Goal: Information Seeking & Learning: Learn about a topic

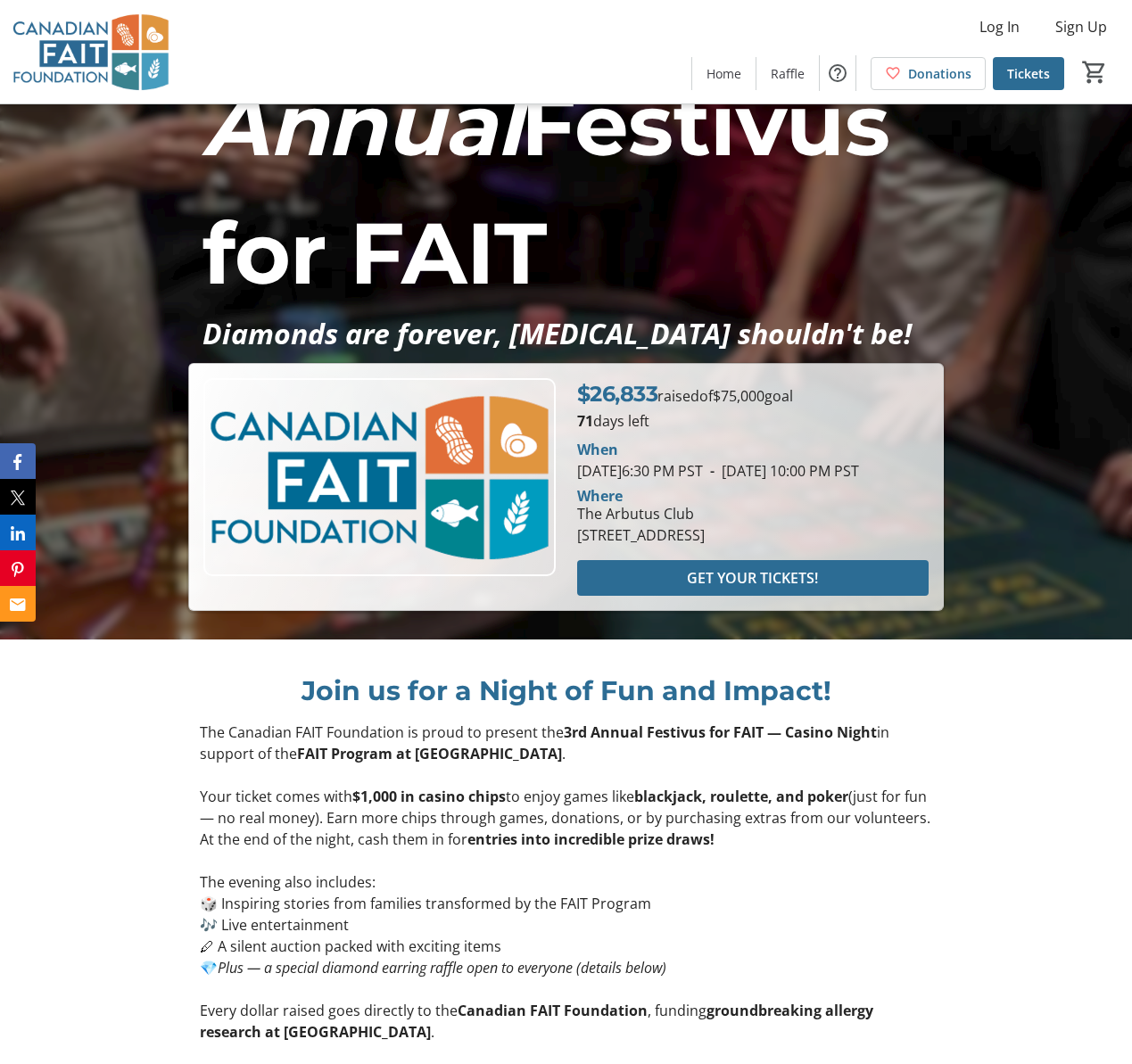
scroll to position [427, 0]
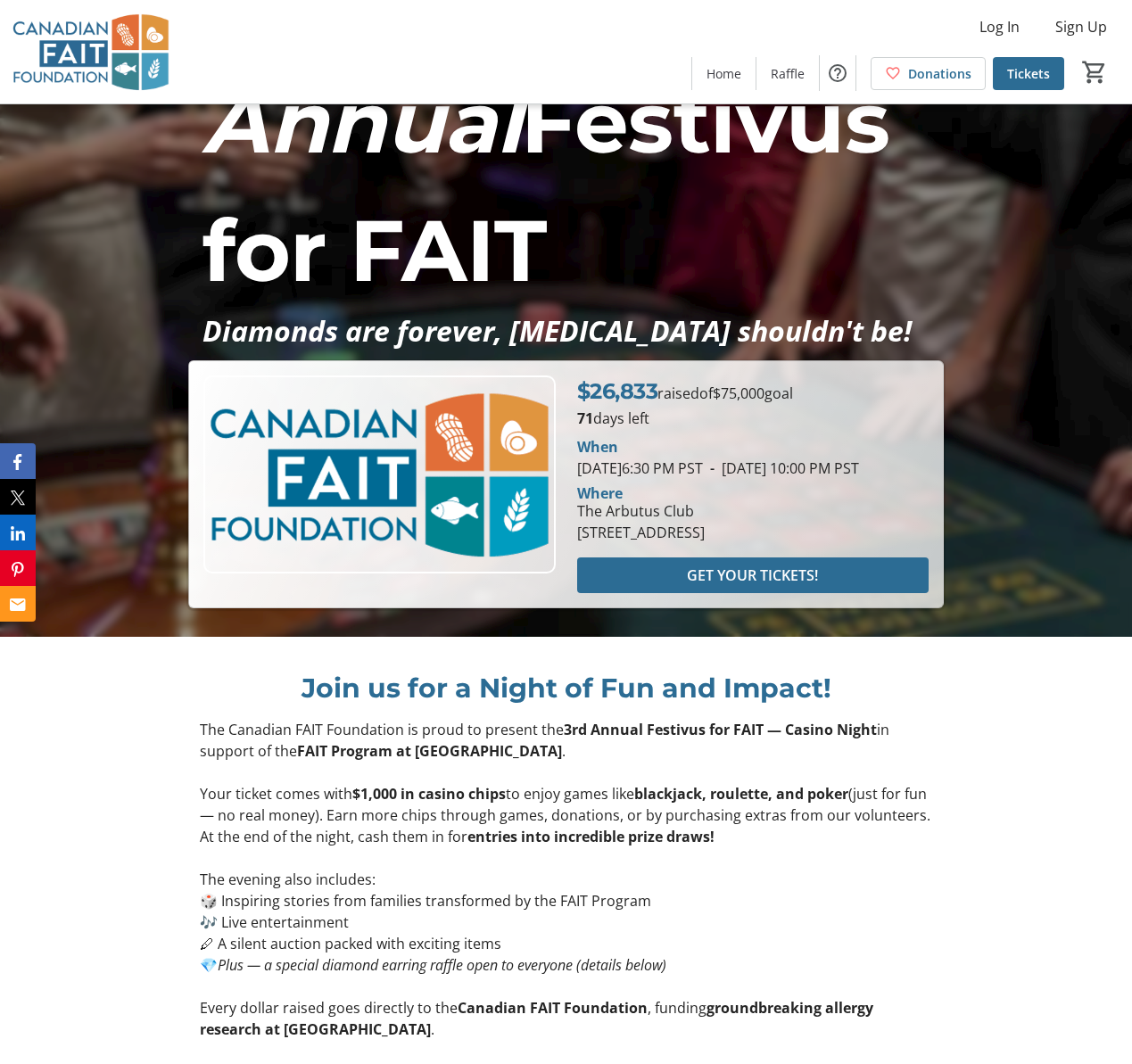
drag, startPoint x: 628, startPoint y: 378, endPoint x: 702, endPoint y: 392, distance: 75.3
click at [702, 392] on tr-shared-thermometer-ui "$26,833 raised of $75,000 goal 71 days left" at bounding box center [752, 402] width 351 height 53
click at [713, 407] on p "71 days left" at bounding box center [752, 418] width 351 height 21
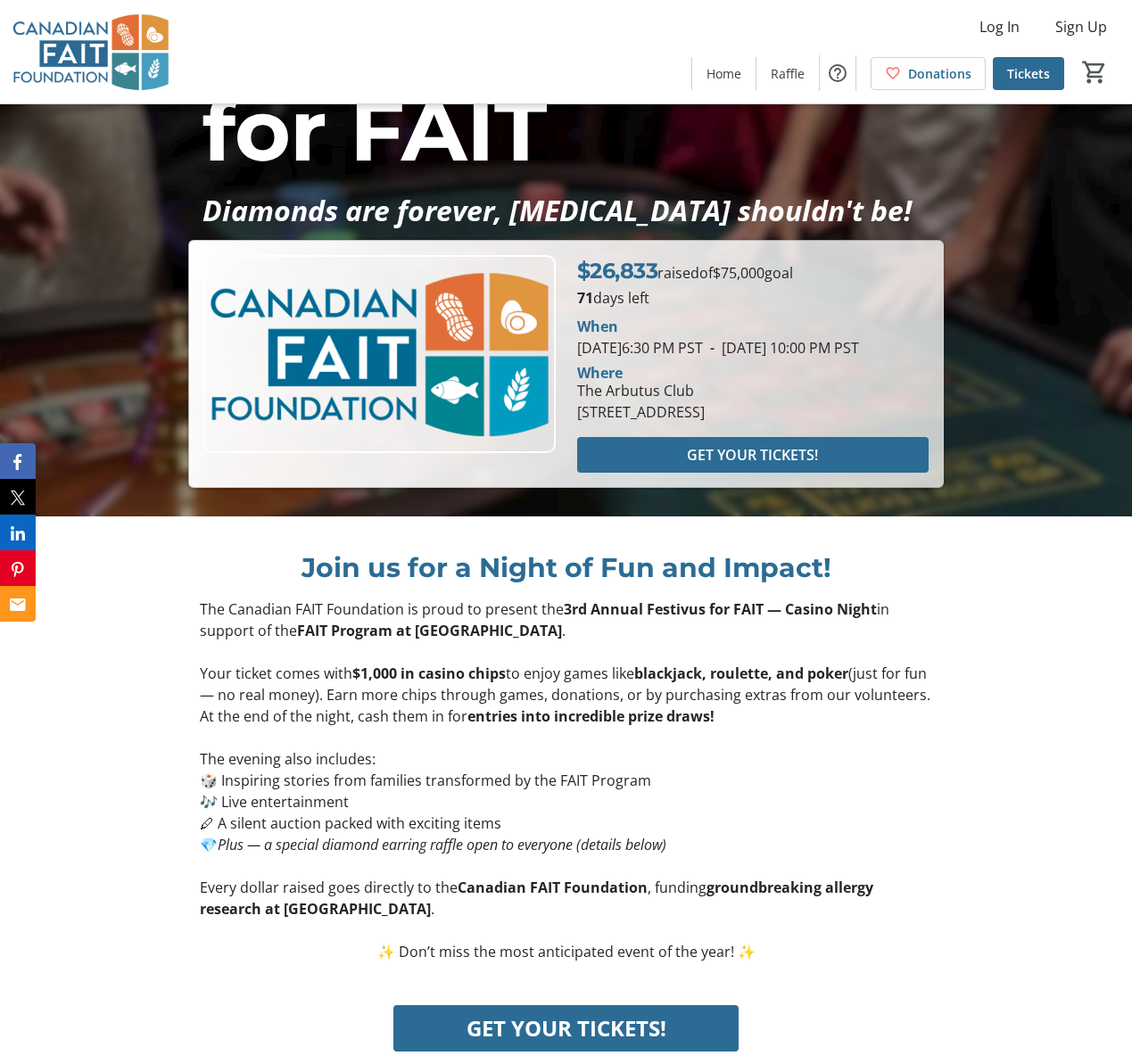
scroll to position [536, 0]
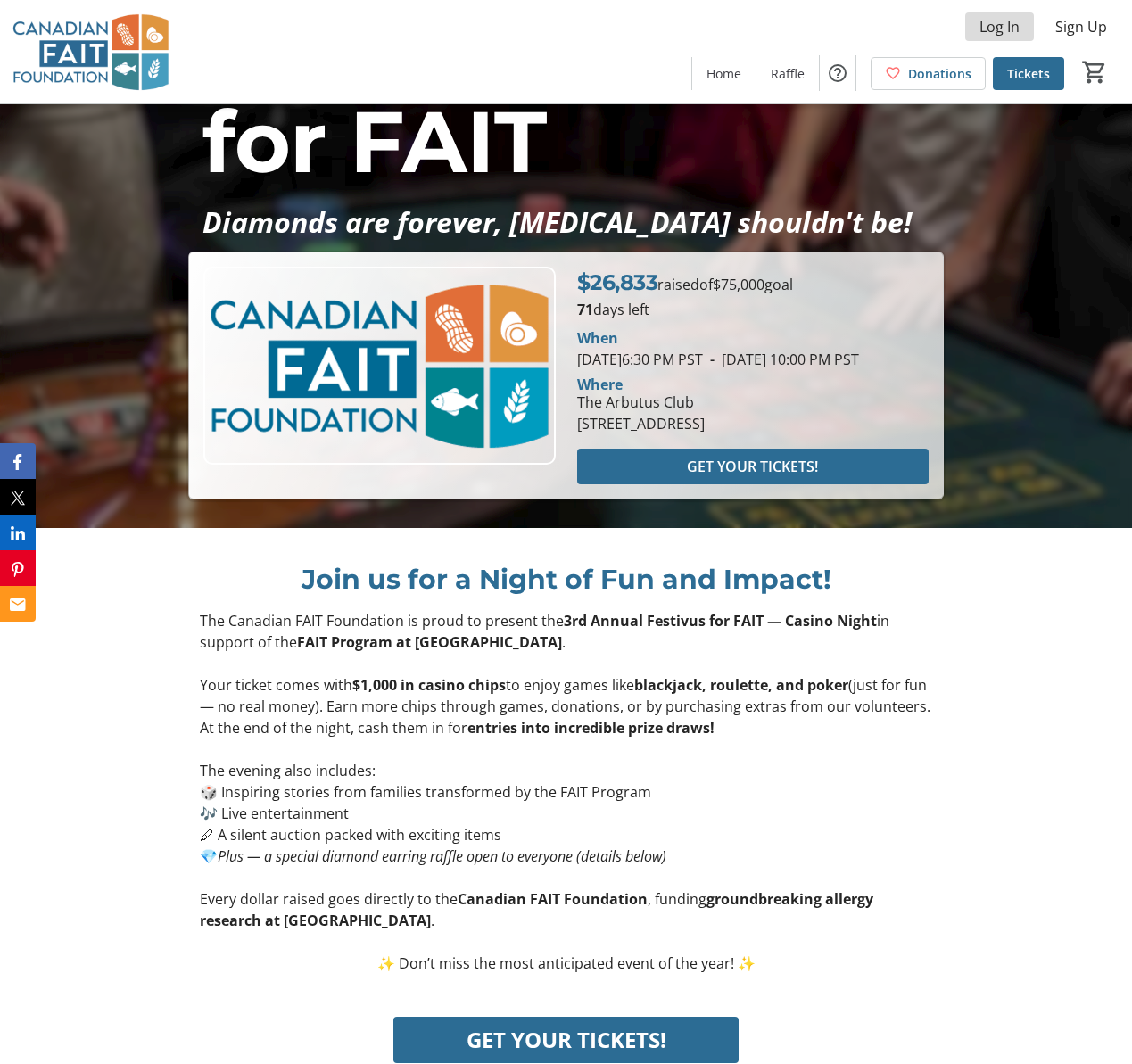
click at [1002, 29] on span "Log In" at bounding box center [999, 27] width 40 height 21
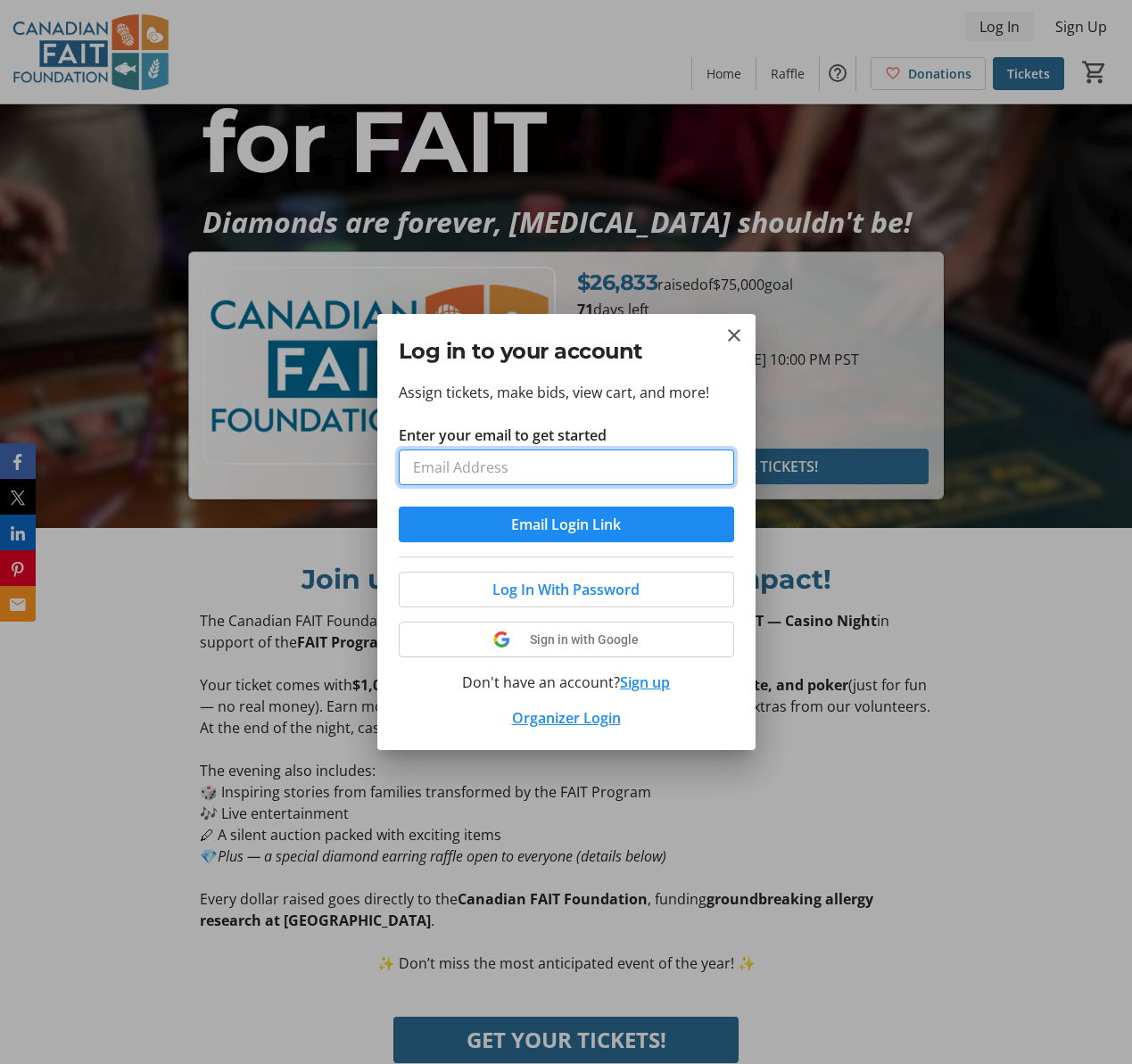
scroll to position [0, 0]
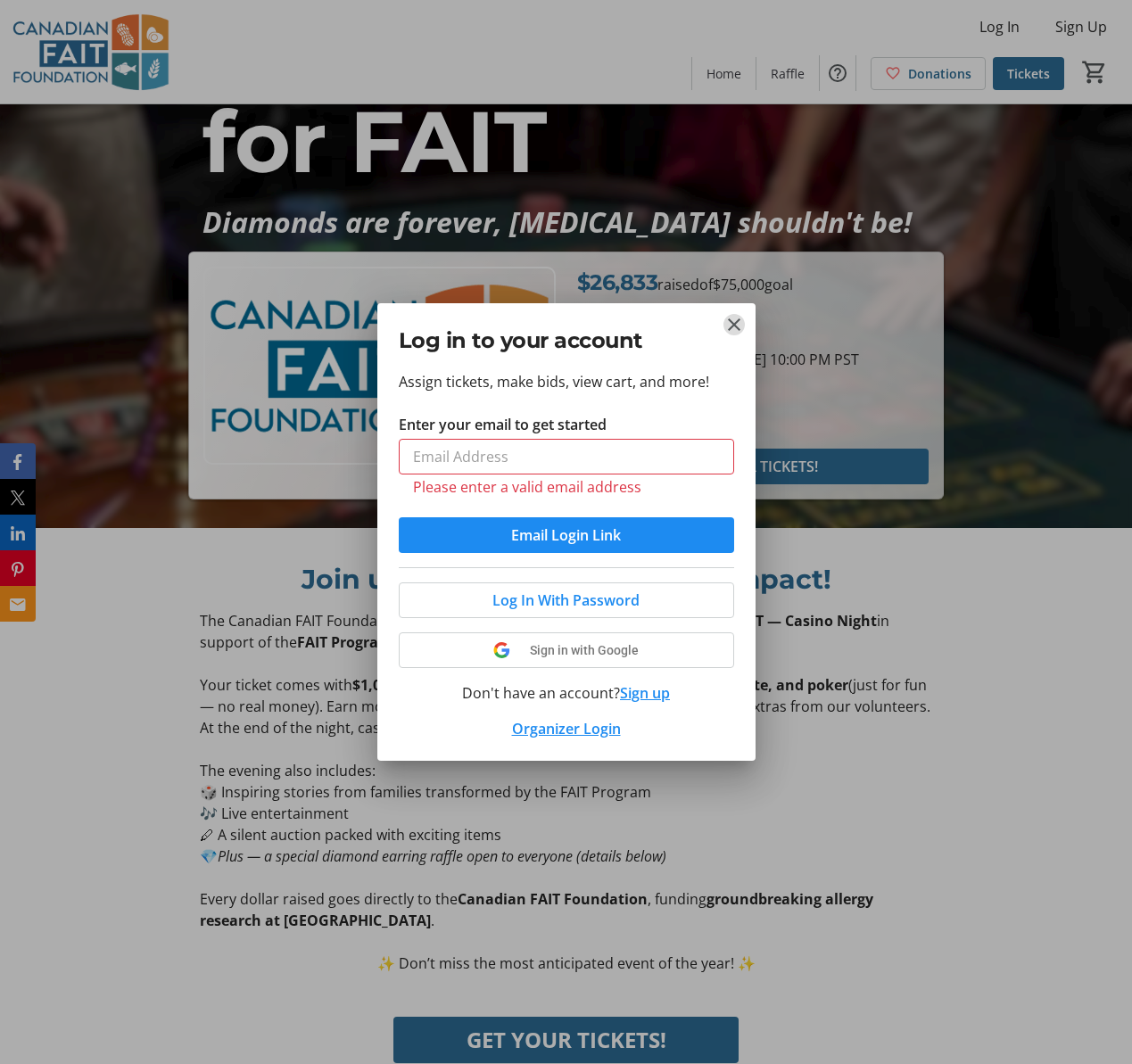
click at [0, 0] on tr-donor-auth-dialog-ui "Log in to your account Assign tickets, make bids, view cart, and more! Enter yo…" at bounding box center [0, 0] width 0 height 0
click at [735, 326] on mat-icon "Close" at bounding box center [733, 324] width 21 height 21
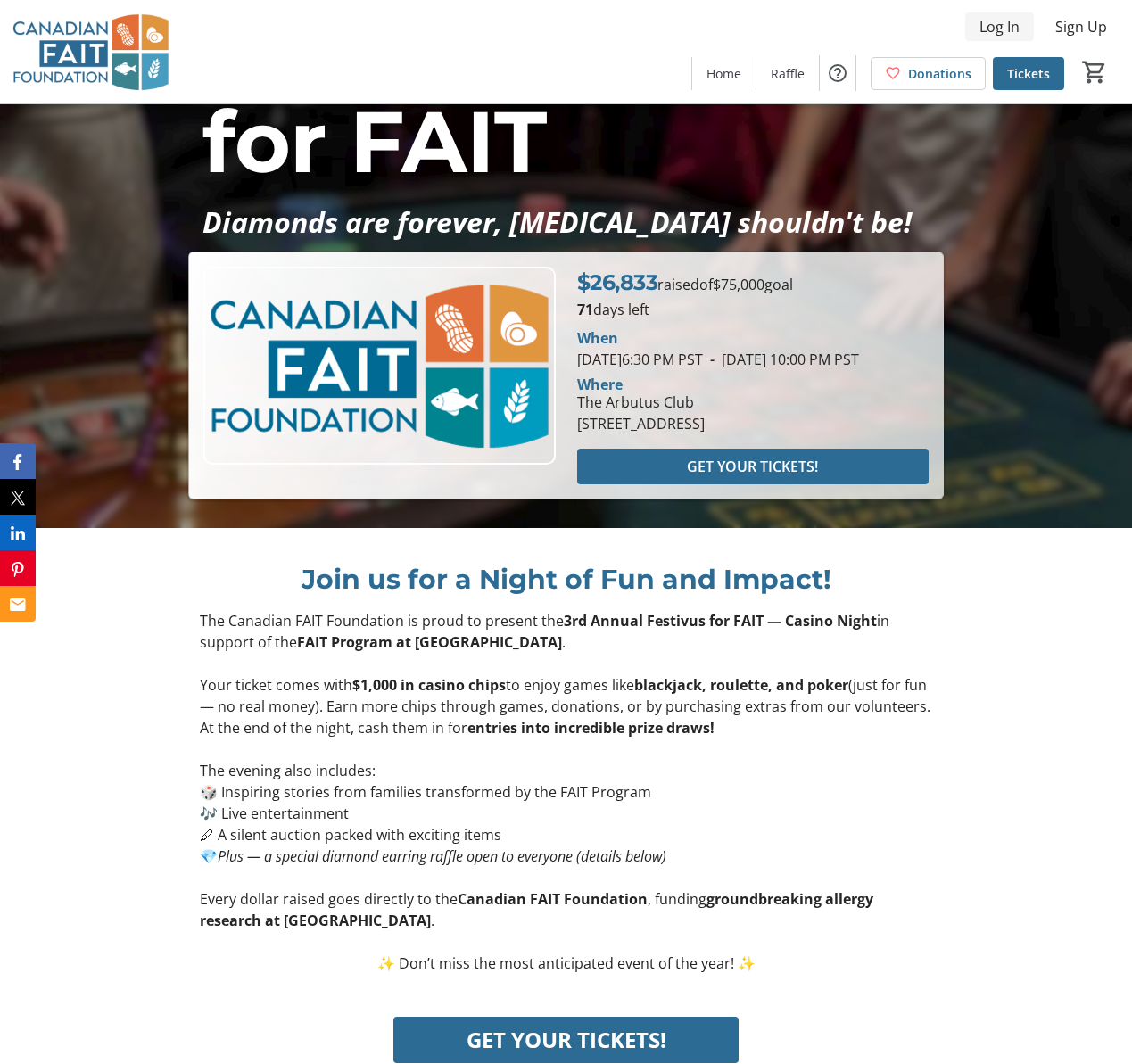
click at [998, 22] on span "Log In" at bounding box center [999, 27] width 40 height 21
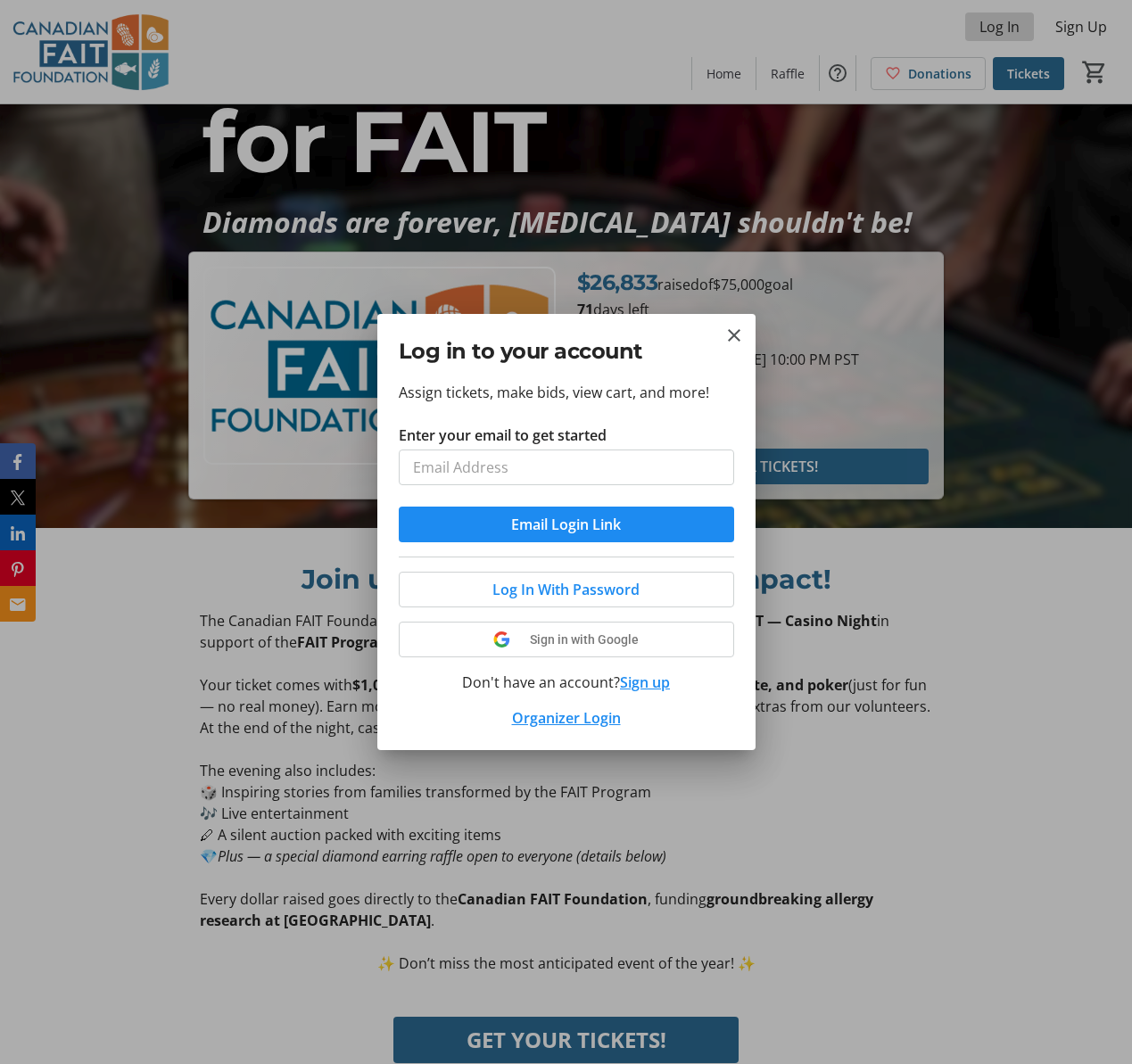
scroll to position [0, 0]
